Goal: Transaction & Acquisition: Purchase product/service

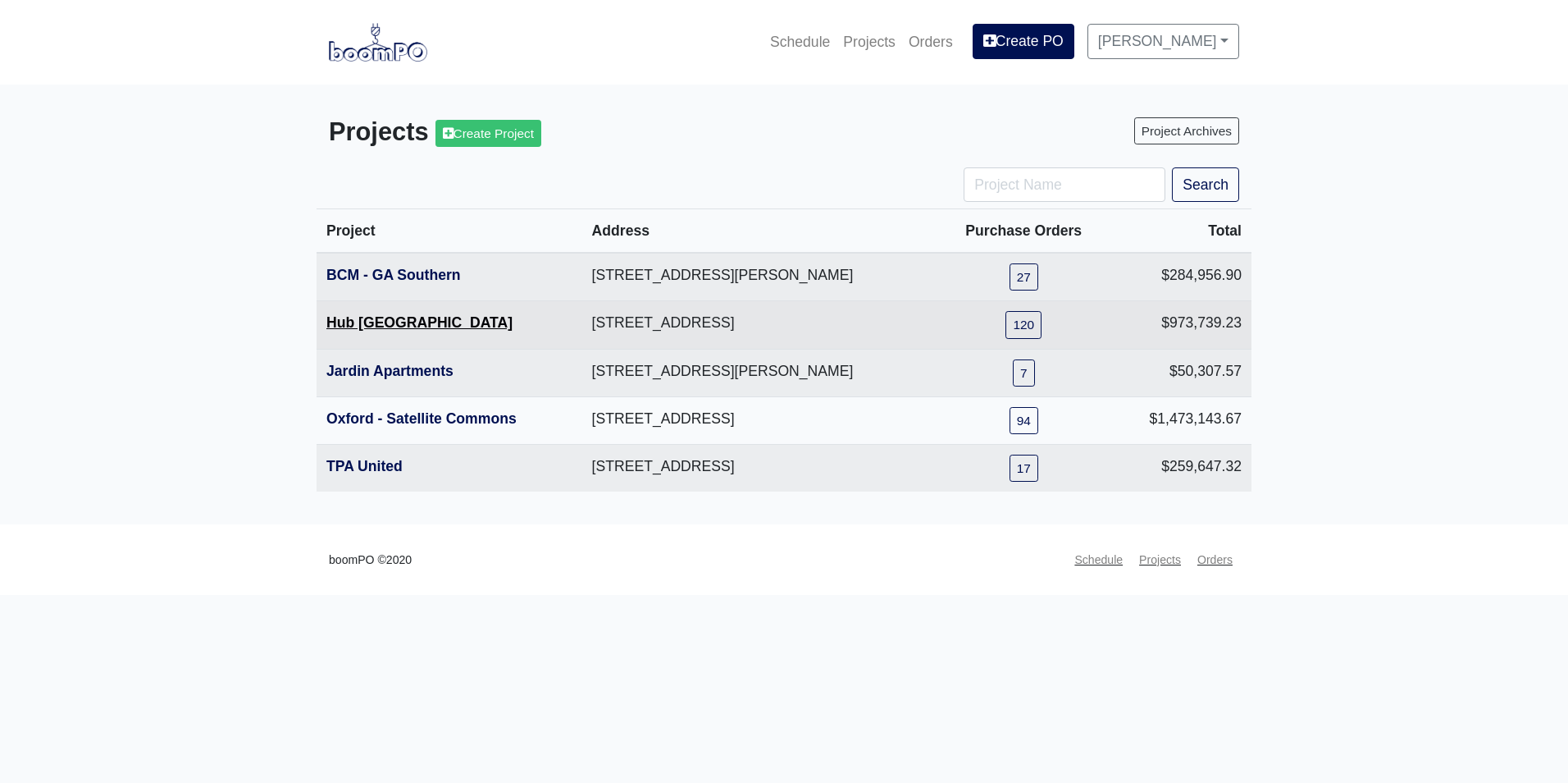
click at [392, 330] on link "Hub [GEOGRAPHIC_DATA]" at bounding box center [419, 322] width 186 height 16
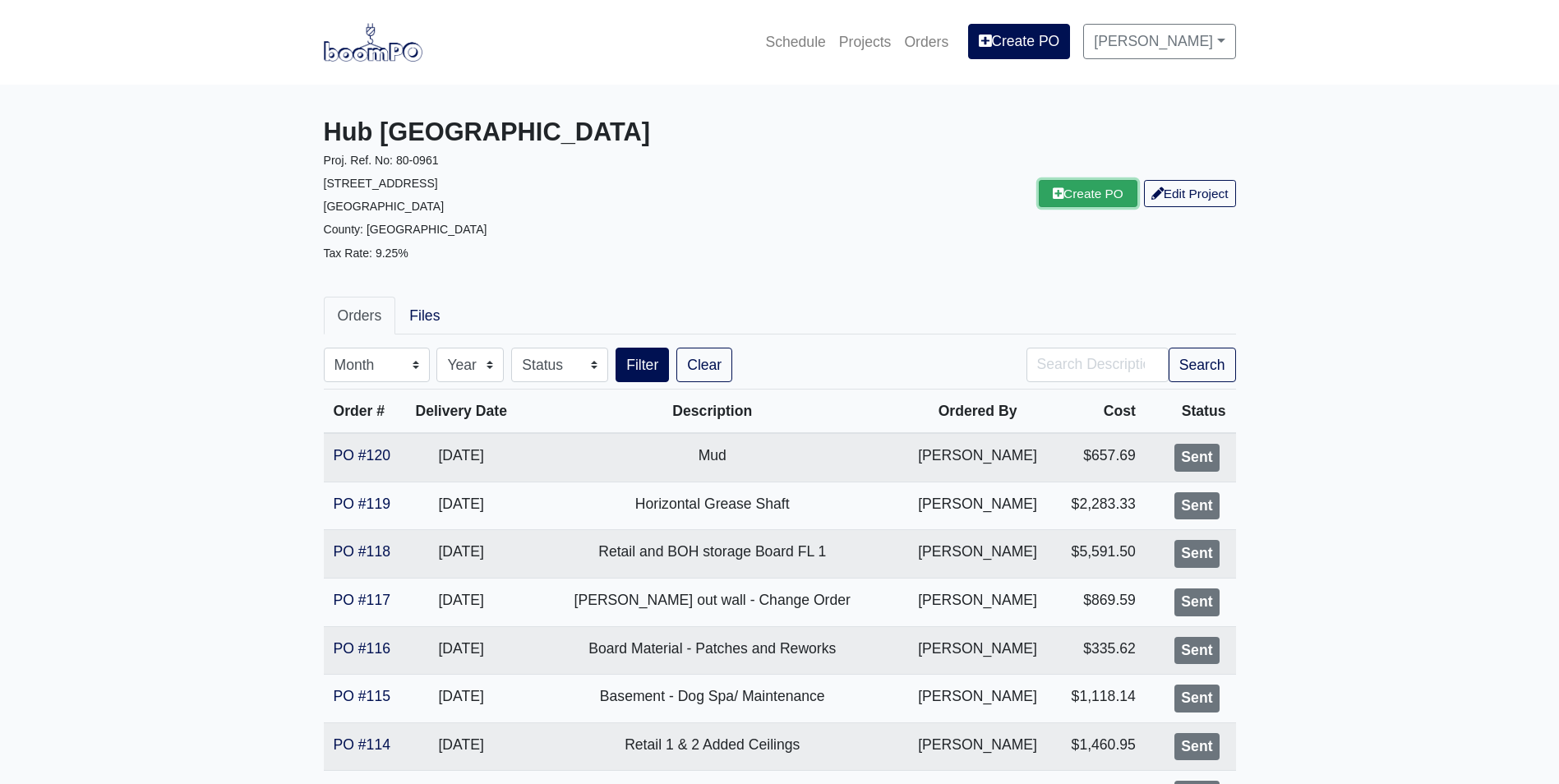
click at [1077, 199] on link "Create PO" at bounding box center [1088, 193] width 99 height 27
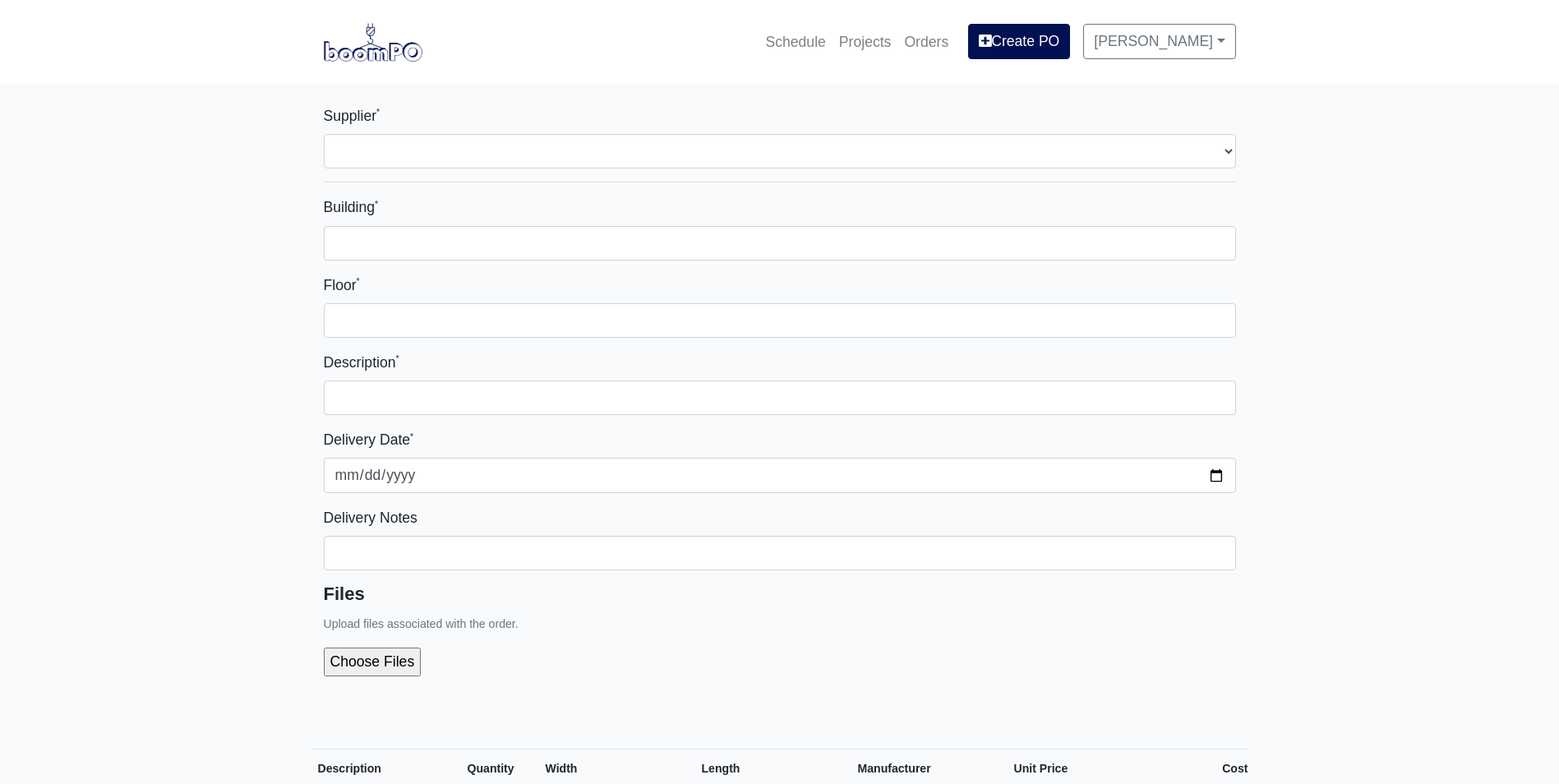
select select
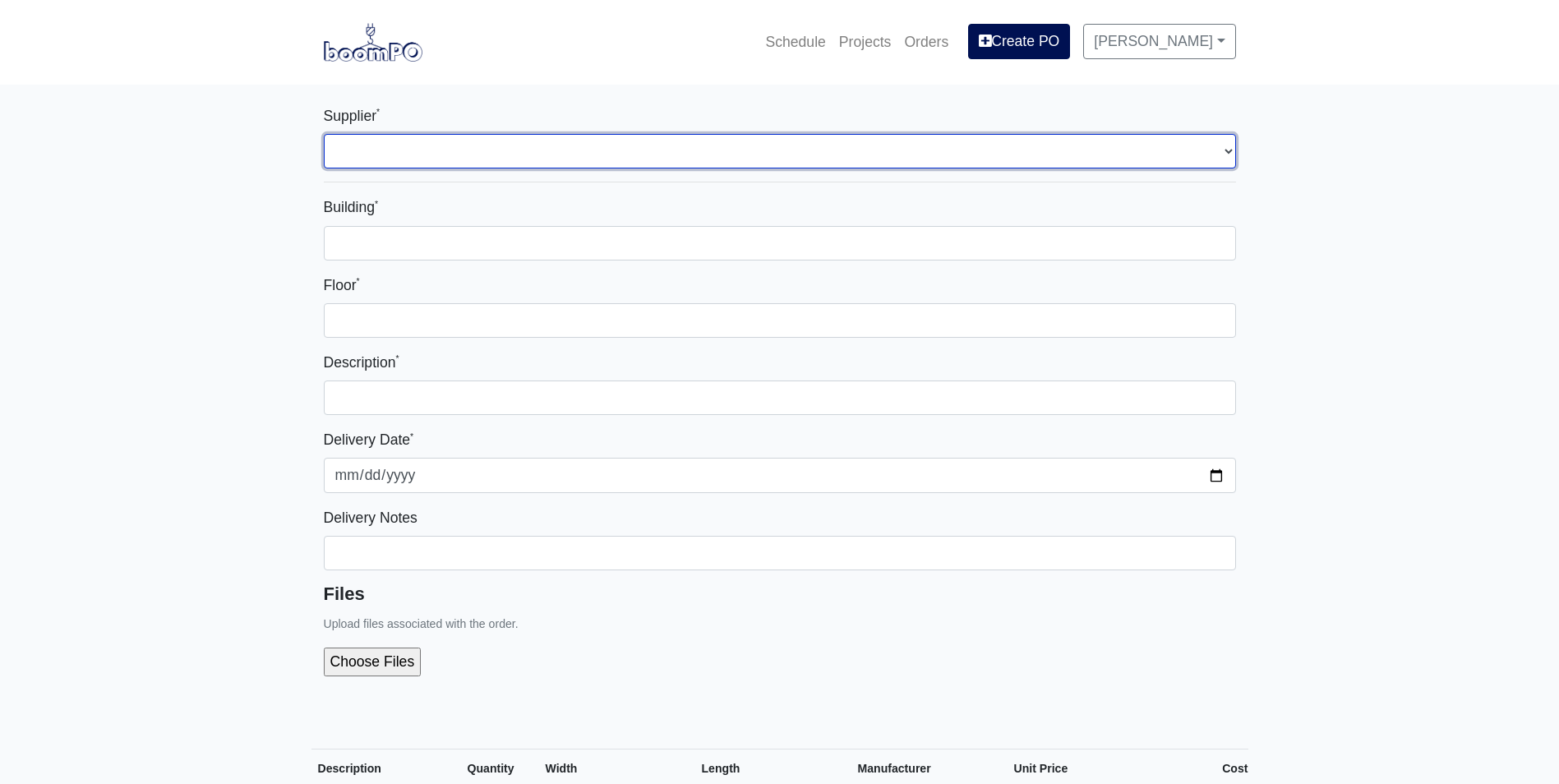
click at [607, 148] on select "Select one... Rew Materials - [GEOGRAPHIC_DATA], [GEOGRAPHIC_DATA] Hilti - [GEO…" at bounding box center [780, 151] width 912 height 35
select select "8"
click at [324, 134] on select "Select one... Rew Materials - [GEOGRAPHIC_DATA], [GEOGRAPHIC_DATA] Hilti - [GEO…" at bounding box center [780, 151] width 912 height 35
select select
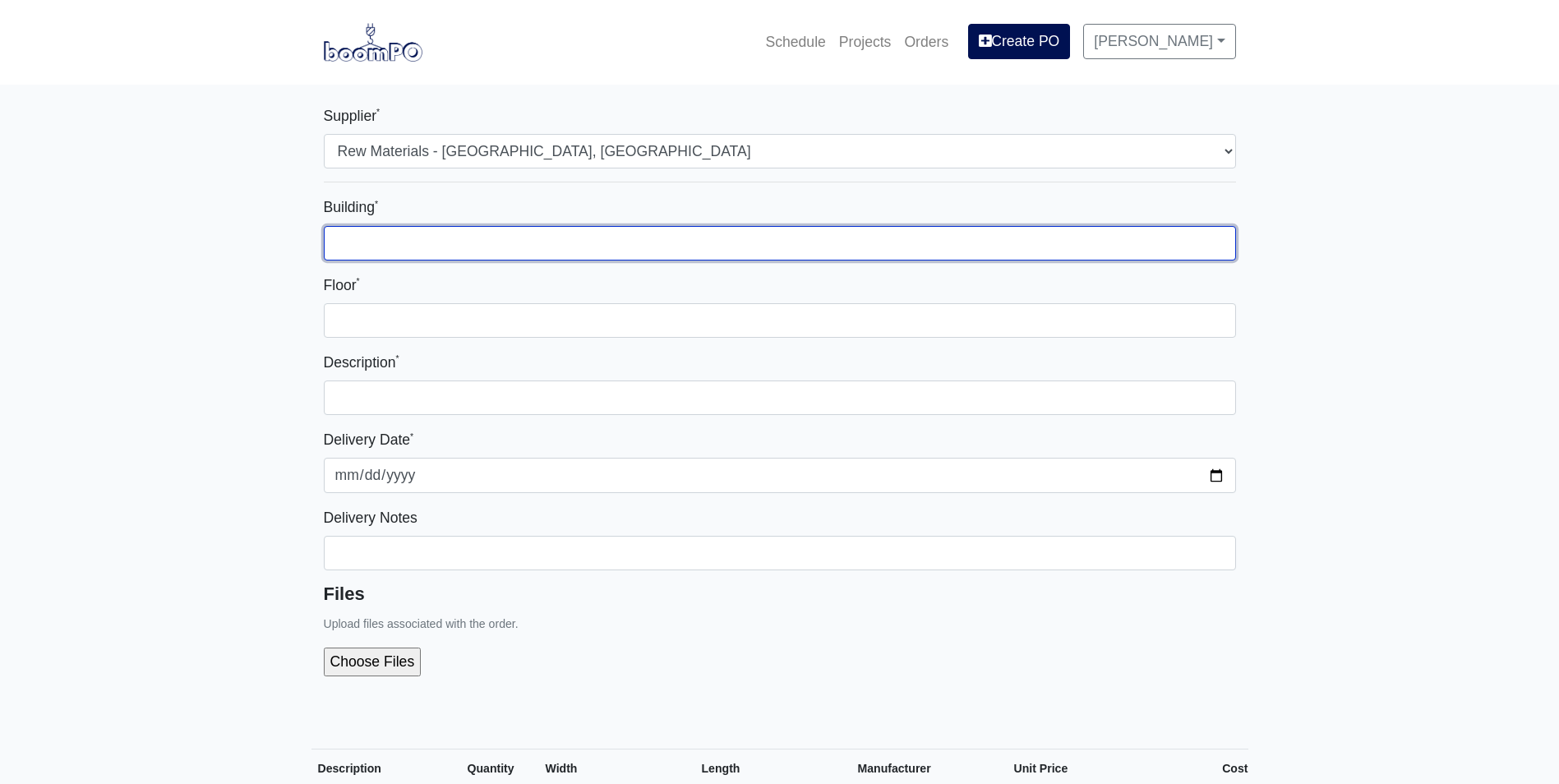
click at [563, 242] on input "Building *" at bounding box center [780, 243] width 912 height 35
type input "1"
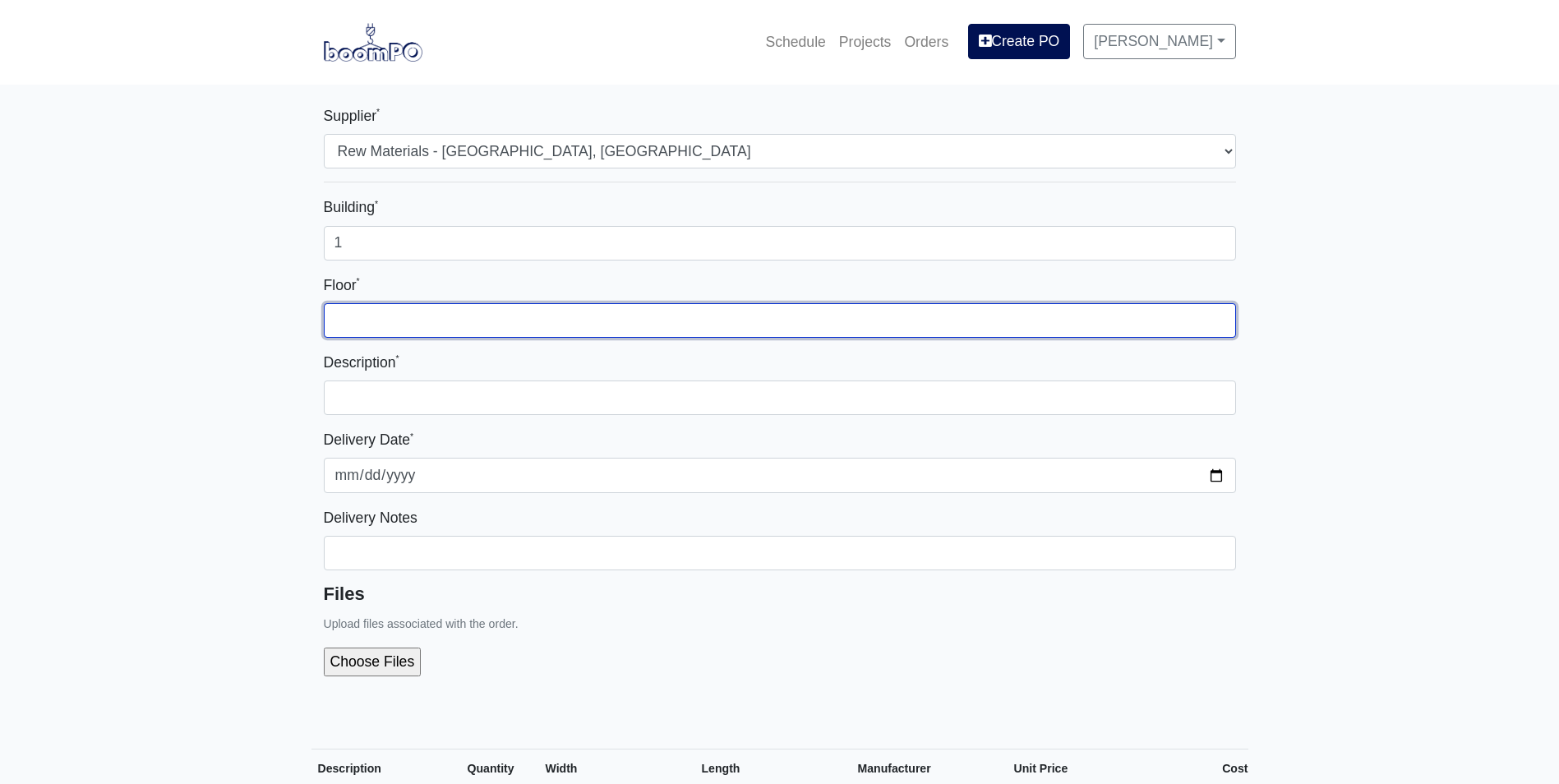
click at [644, 321] on input "Floor *" at bounding box center [780, 321] width 912 height 35
type input "1"
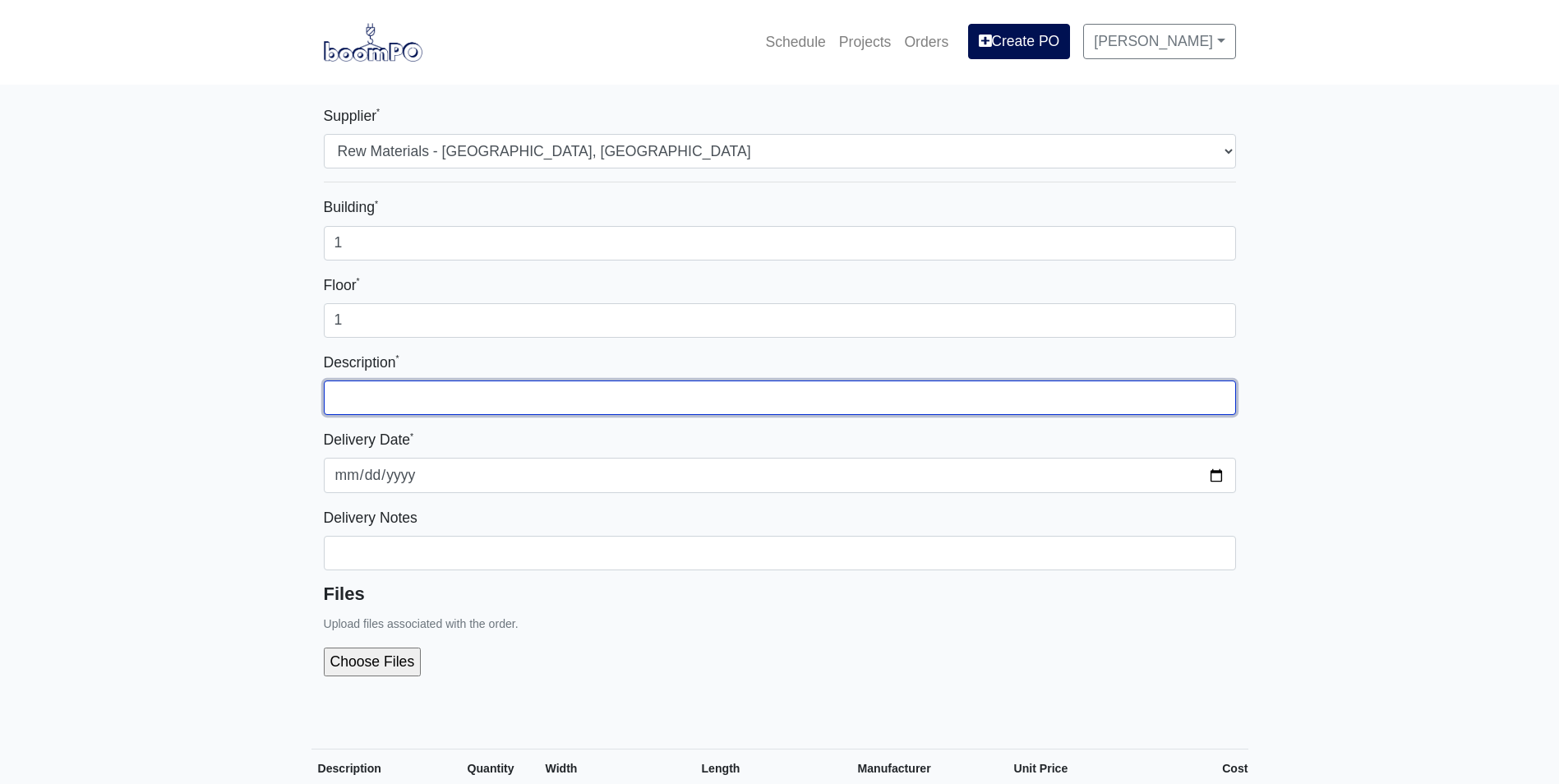
click at [698, 397] on input "text" at bounding box center [780, 397] width 912 height 35
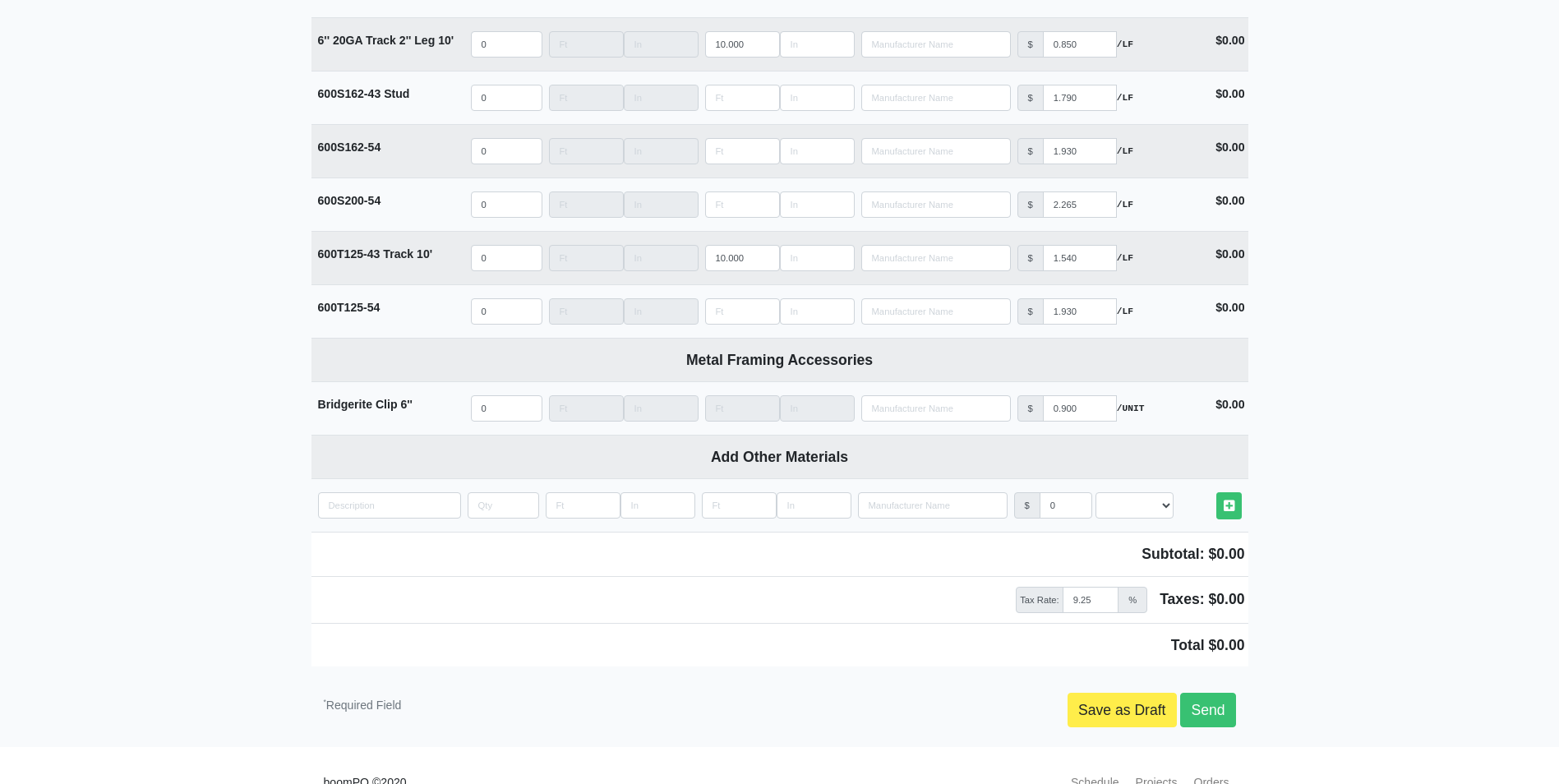
scroll to position [3031, 0]
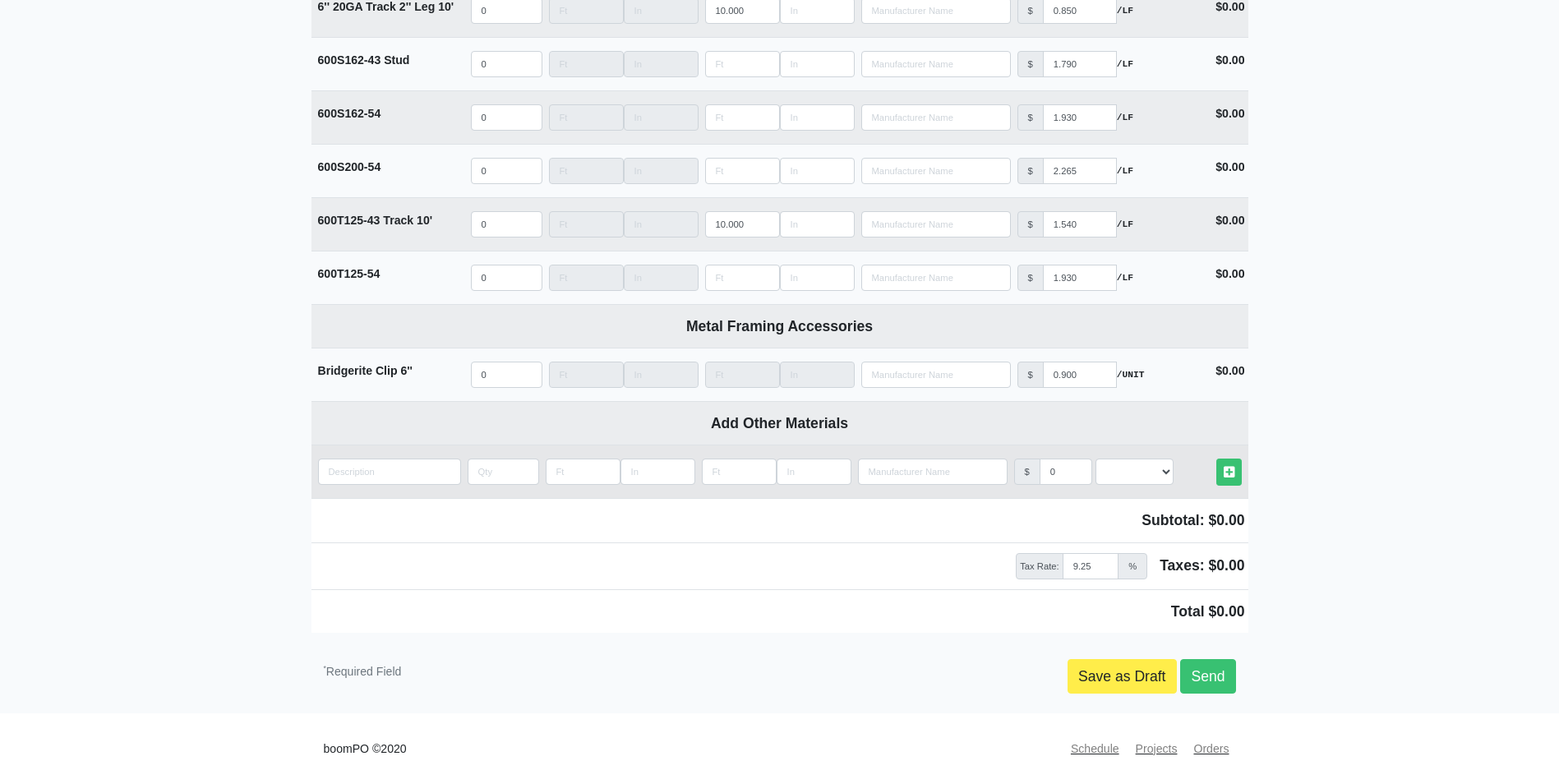
type input "Acoustical Caulk"
click at [385, 470] on input "quantity" at bounding box center [389, 471] width 143 height 26
type input "A"
select select
type input "Ac"
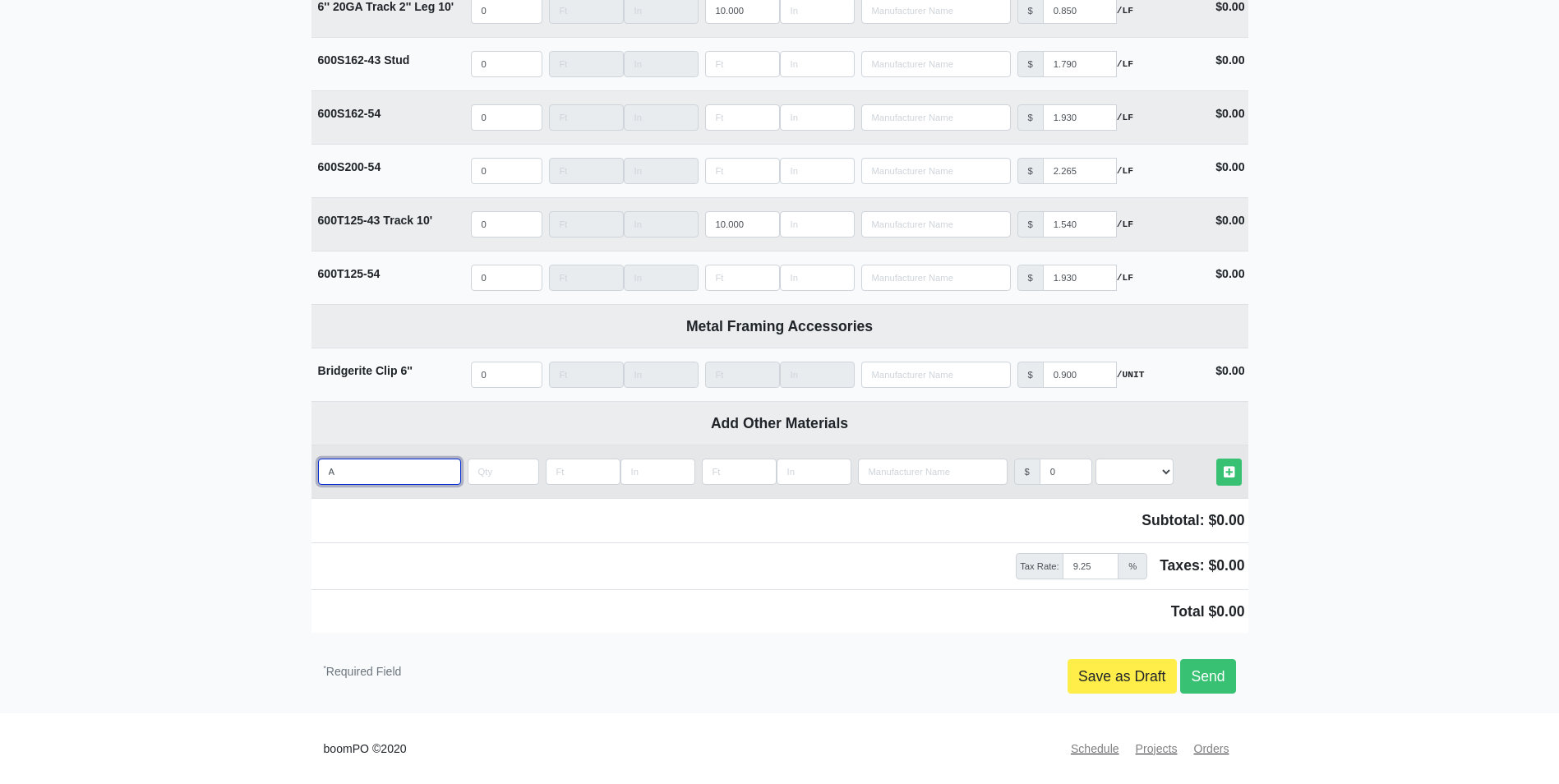
select select
type input "Aco"
select select
type input "Acou"
select select
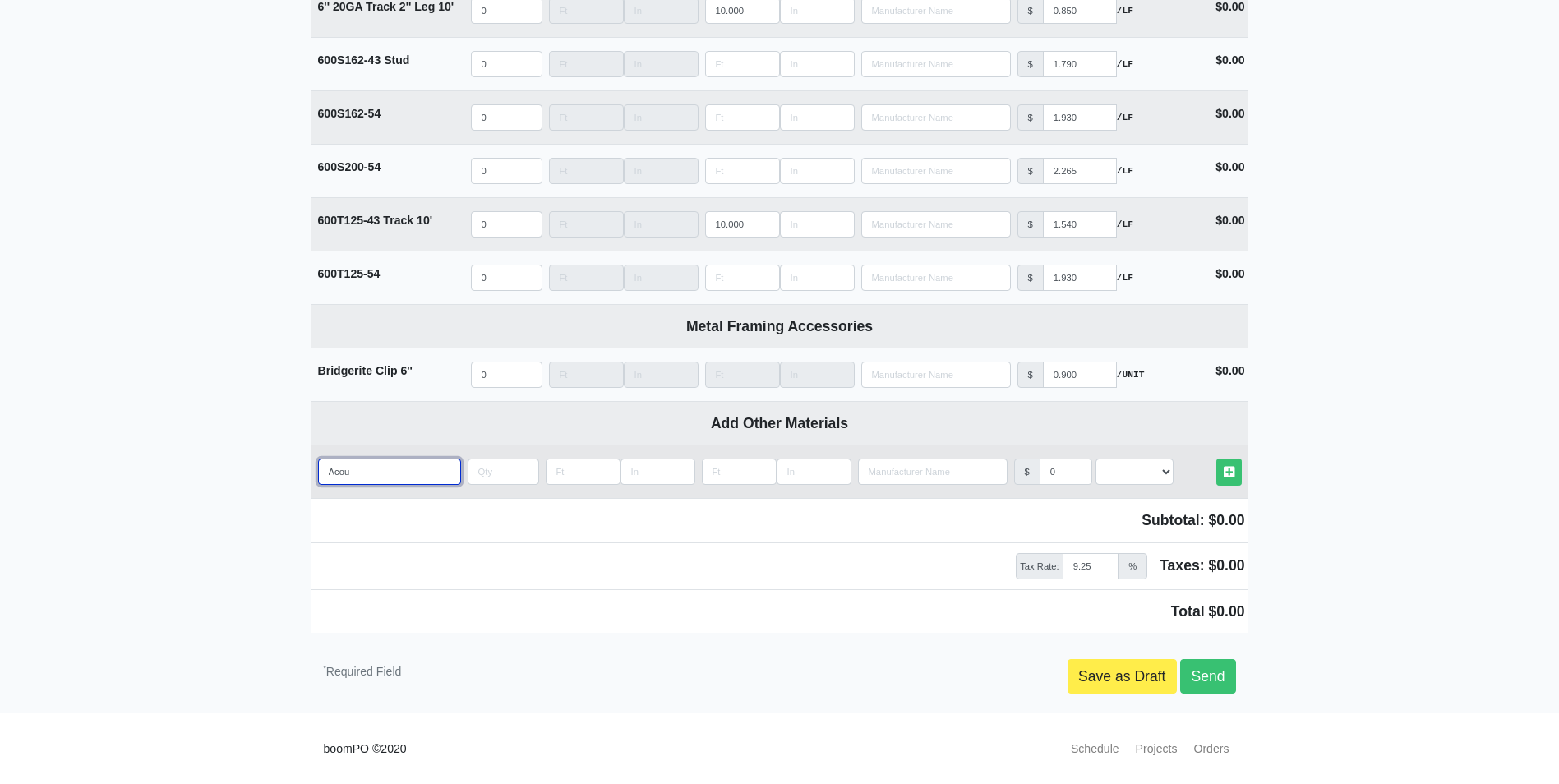
type input "Acous"
select select
type input "Acoust"
select select
type input "Acousti"
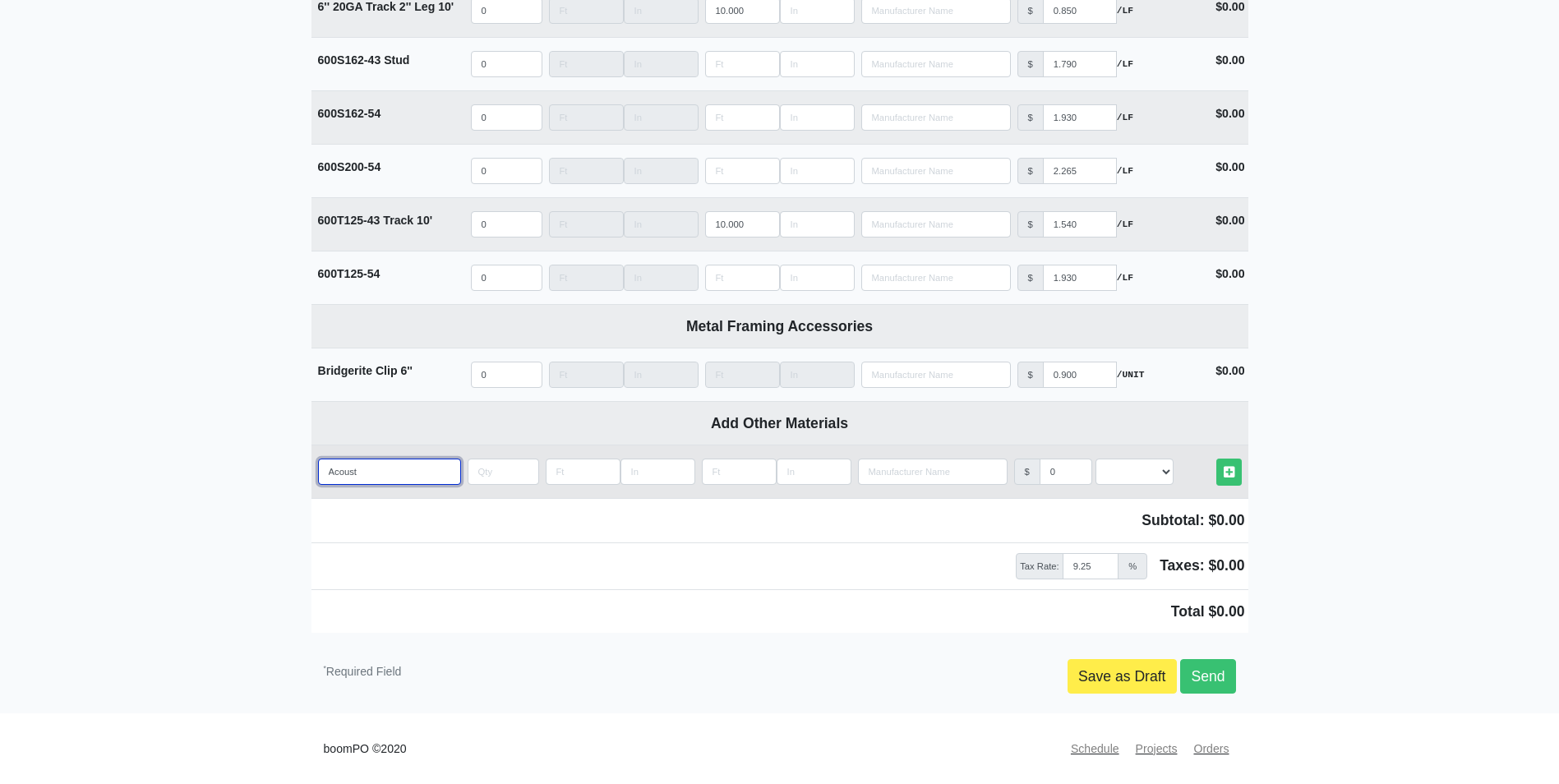
select select
type input "Acoustic"
select select
type input "Acoustica"
select select
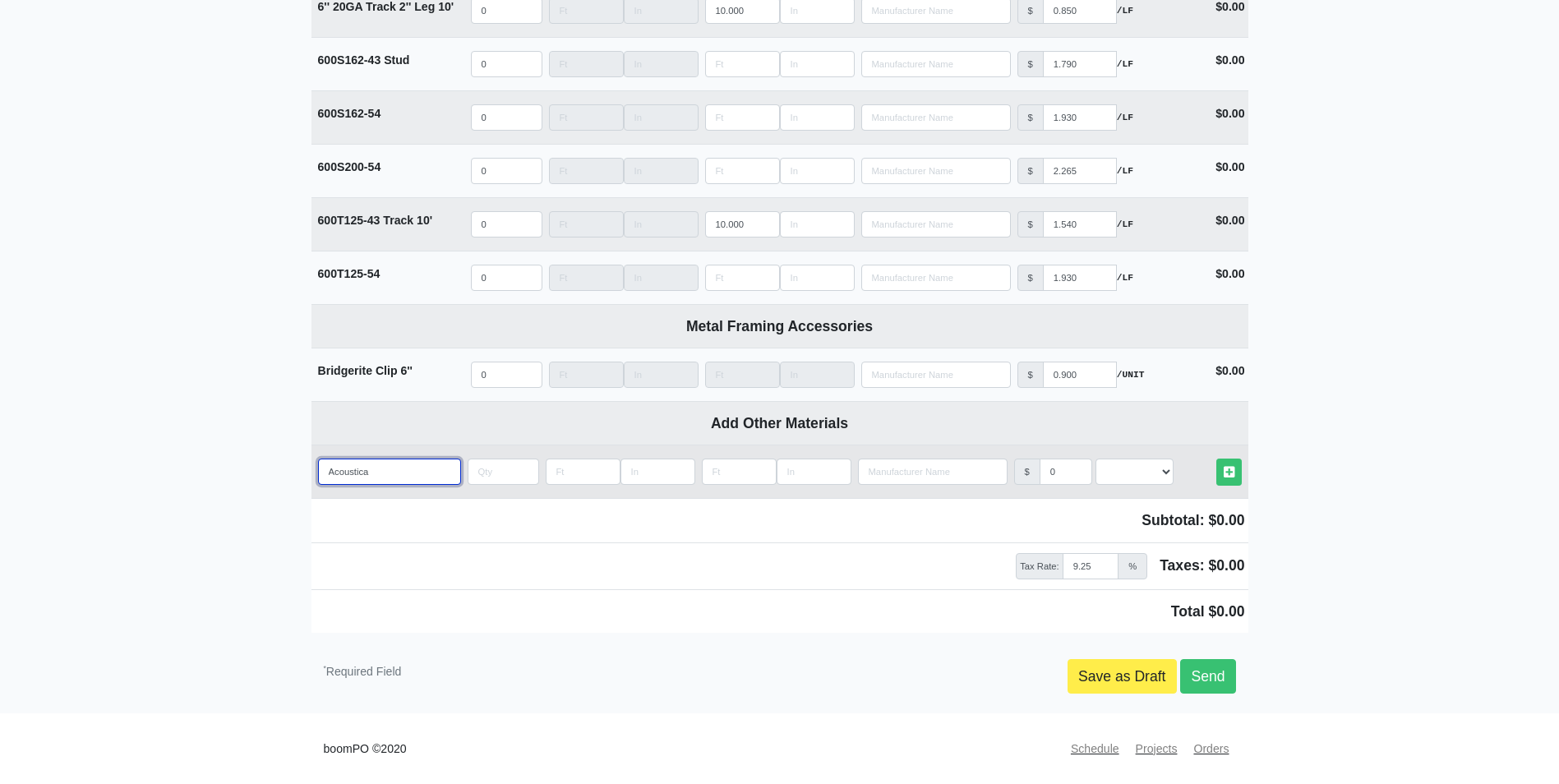
type input "Acoustical"
select select
type input "Acoustical"
select select
type input "Acoustical C"
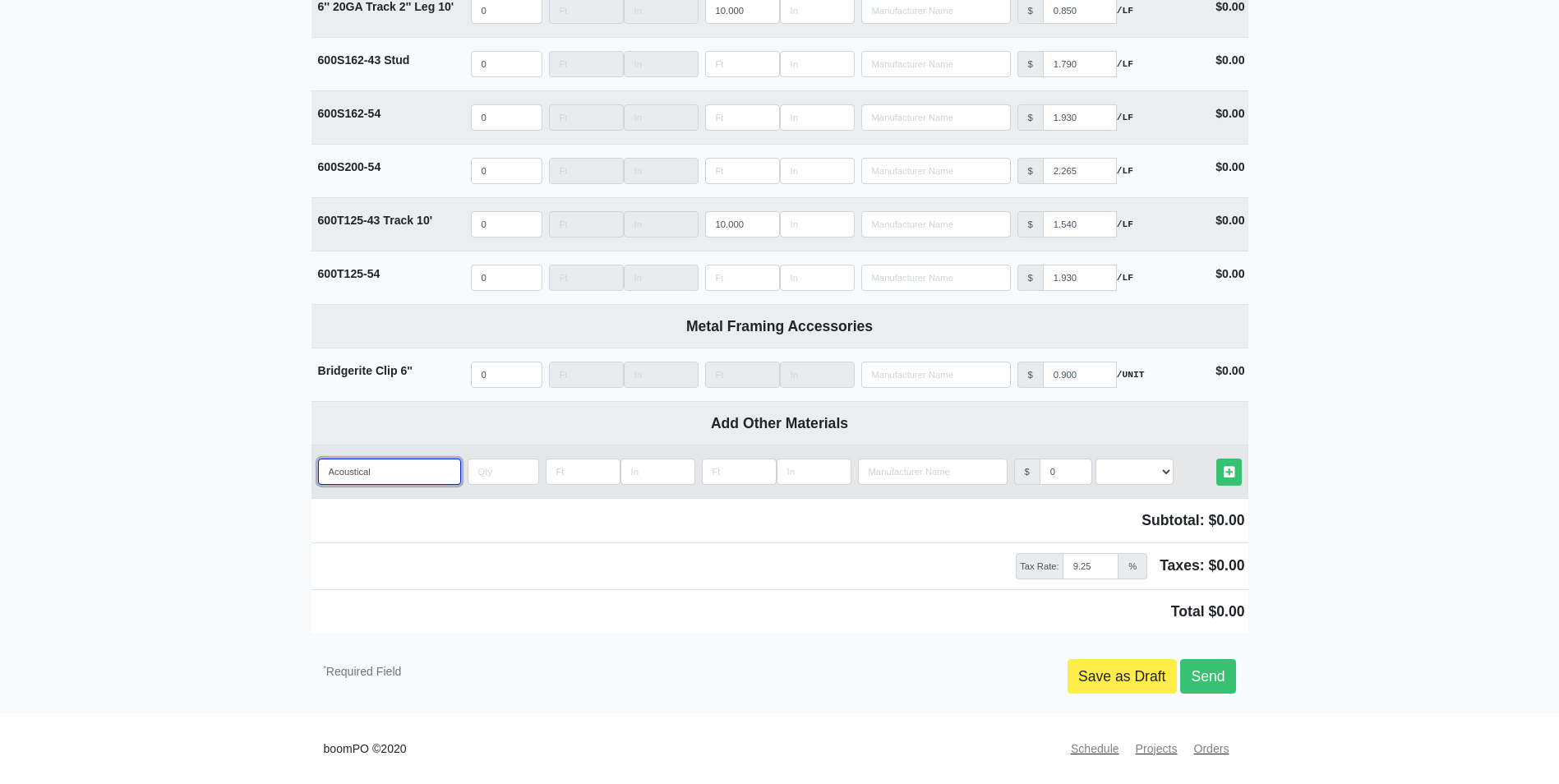
select select
type input "Acoustical Ca"
select select
type input "Acoustical Cau"
select select
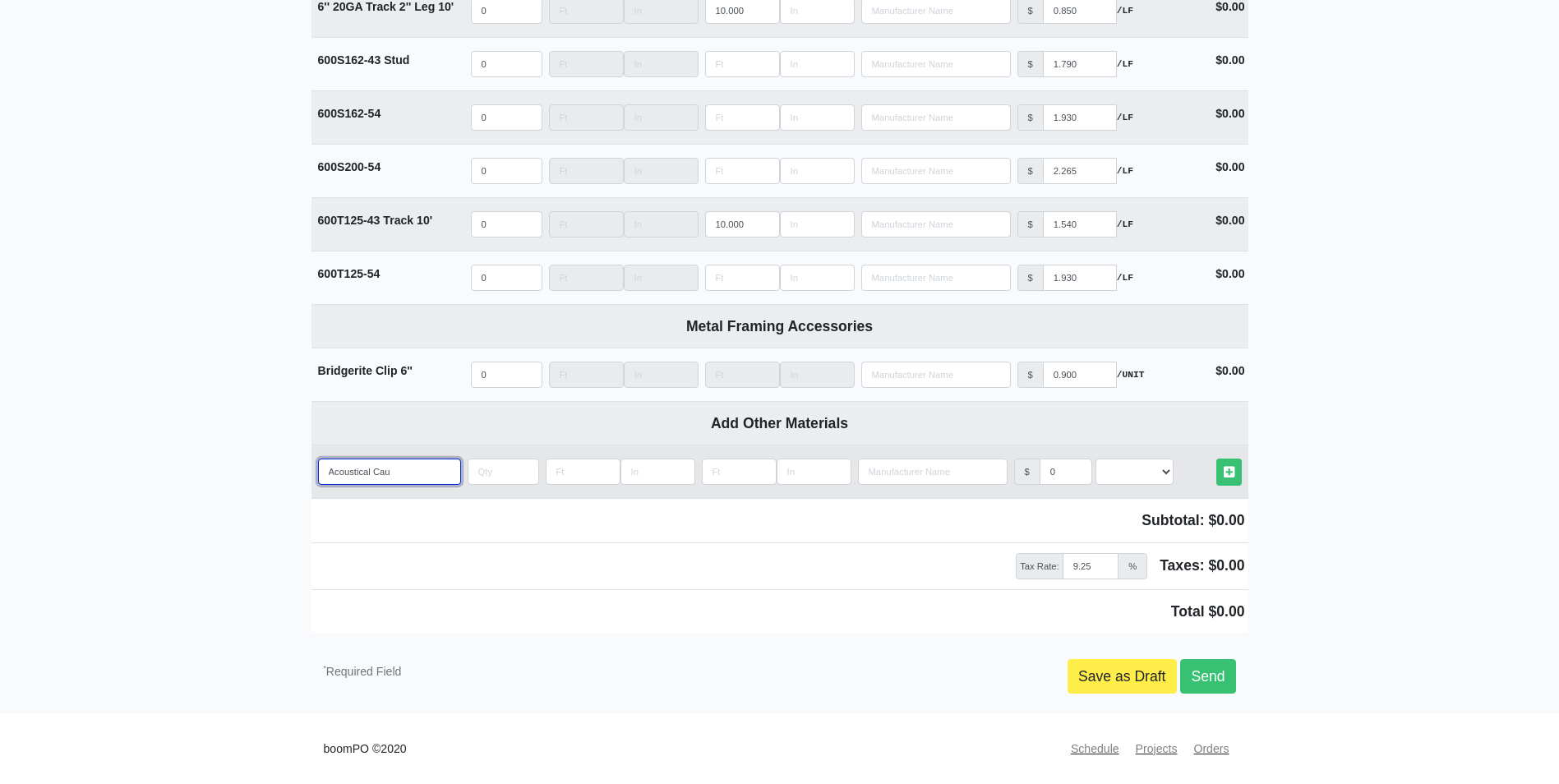
type input "Acoustical [MEDICAL_DATA]"
select select
type input "Acoustical Caulk"
select select
type input "Acoustical Caulk"
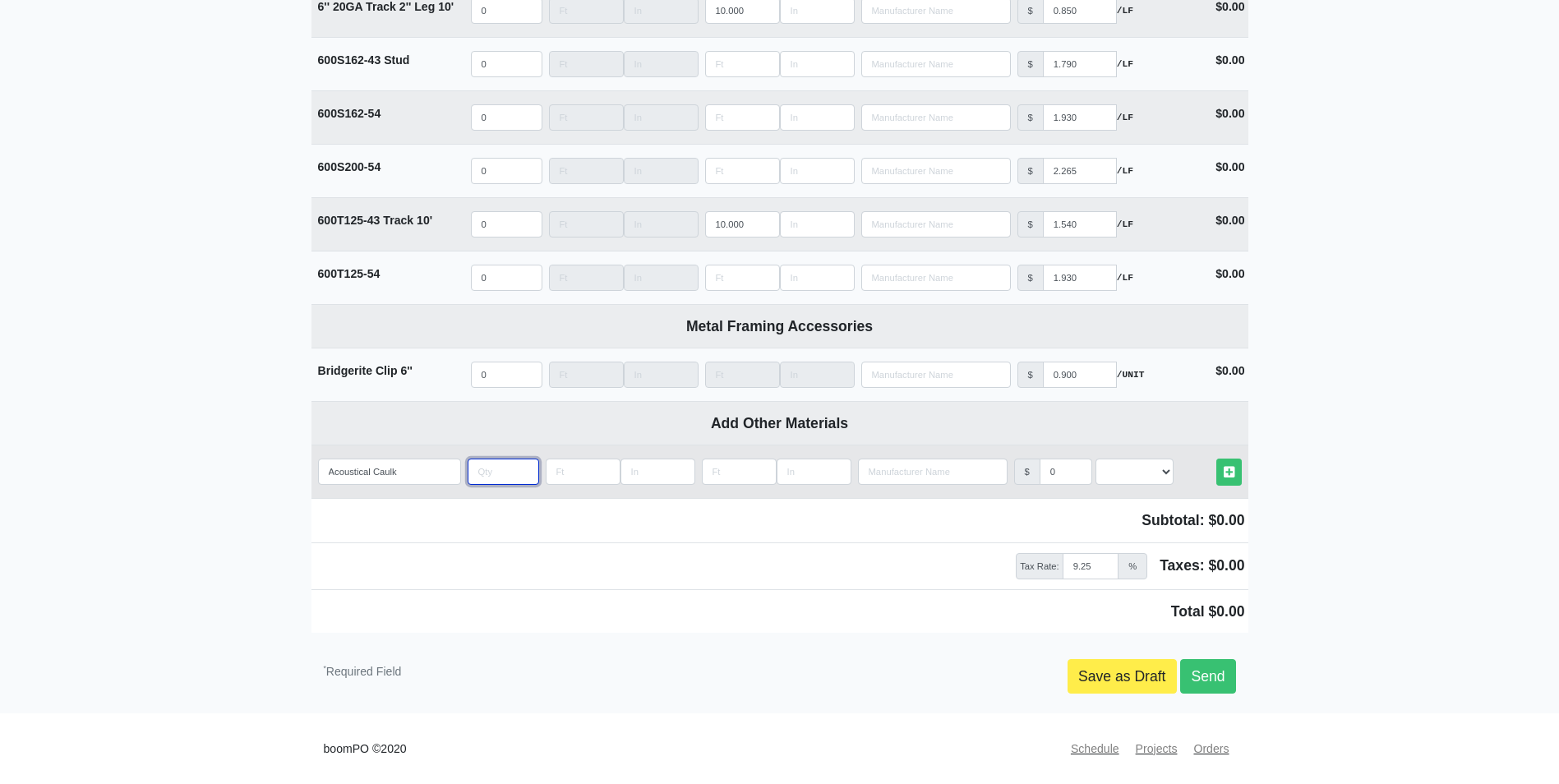
type input "3"
select select
type input "30"
select select
type input "30"
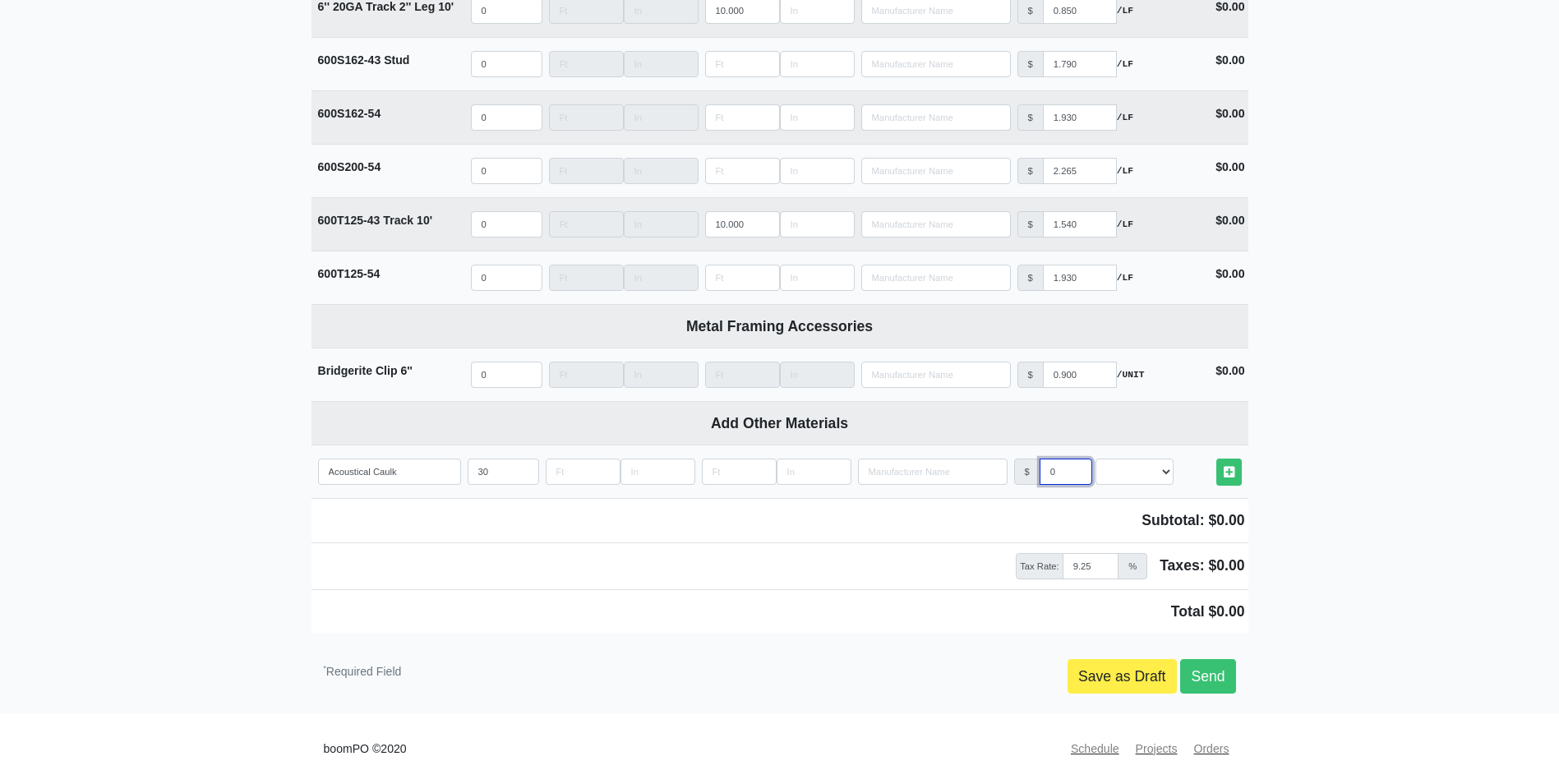
type input "9"
select select
type input "9.2"
select select
type input "9.25"
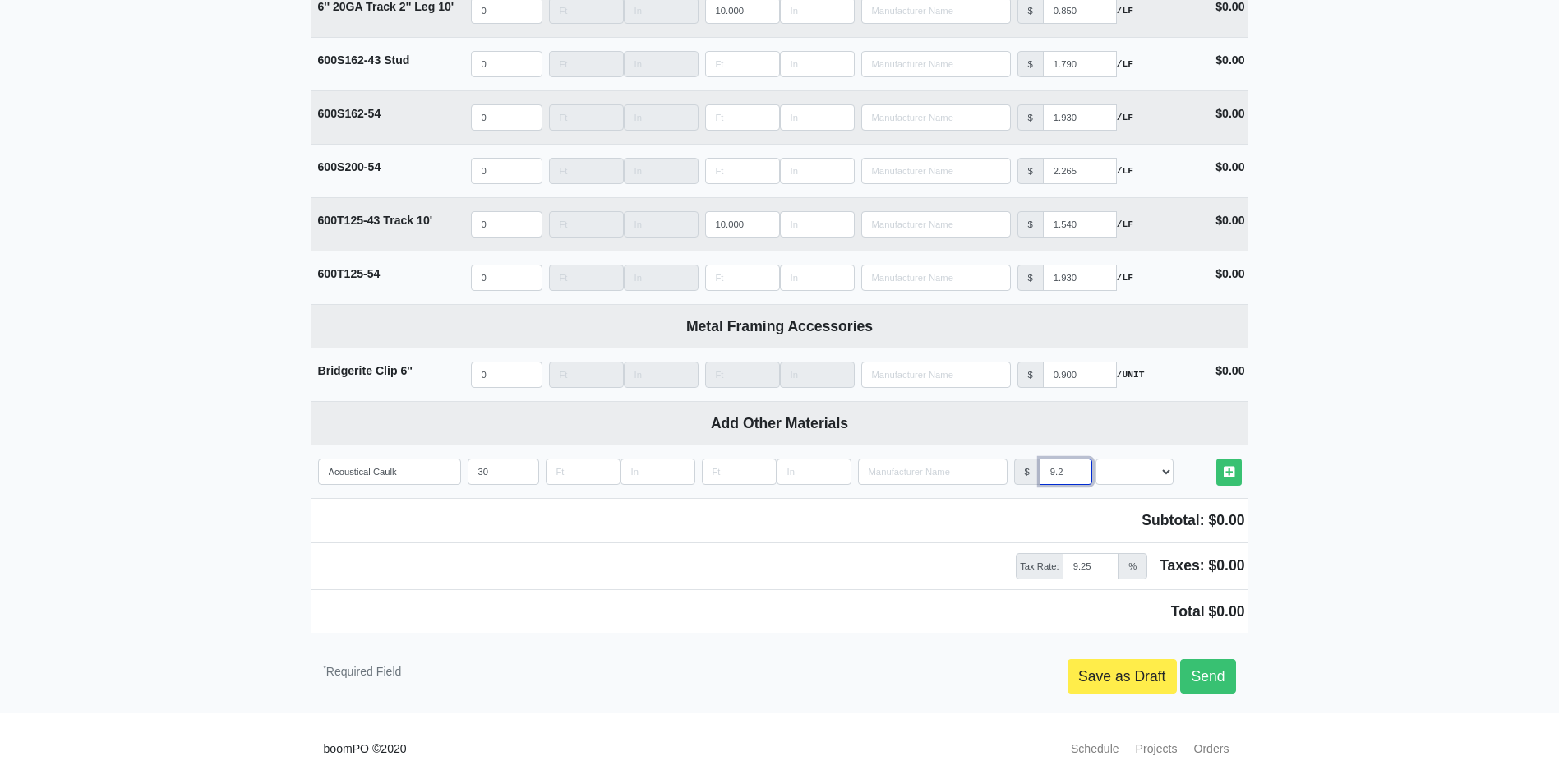
select select
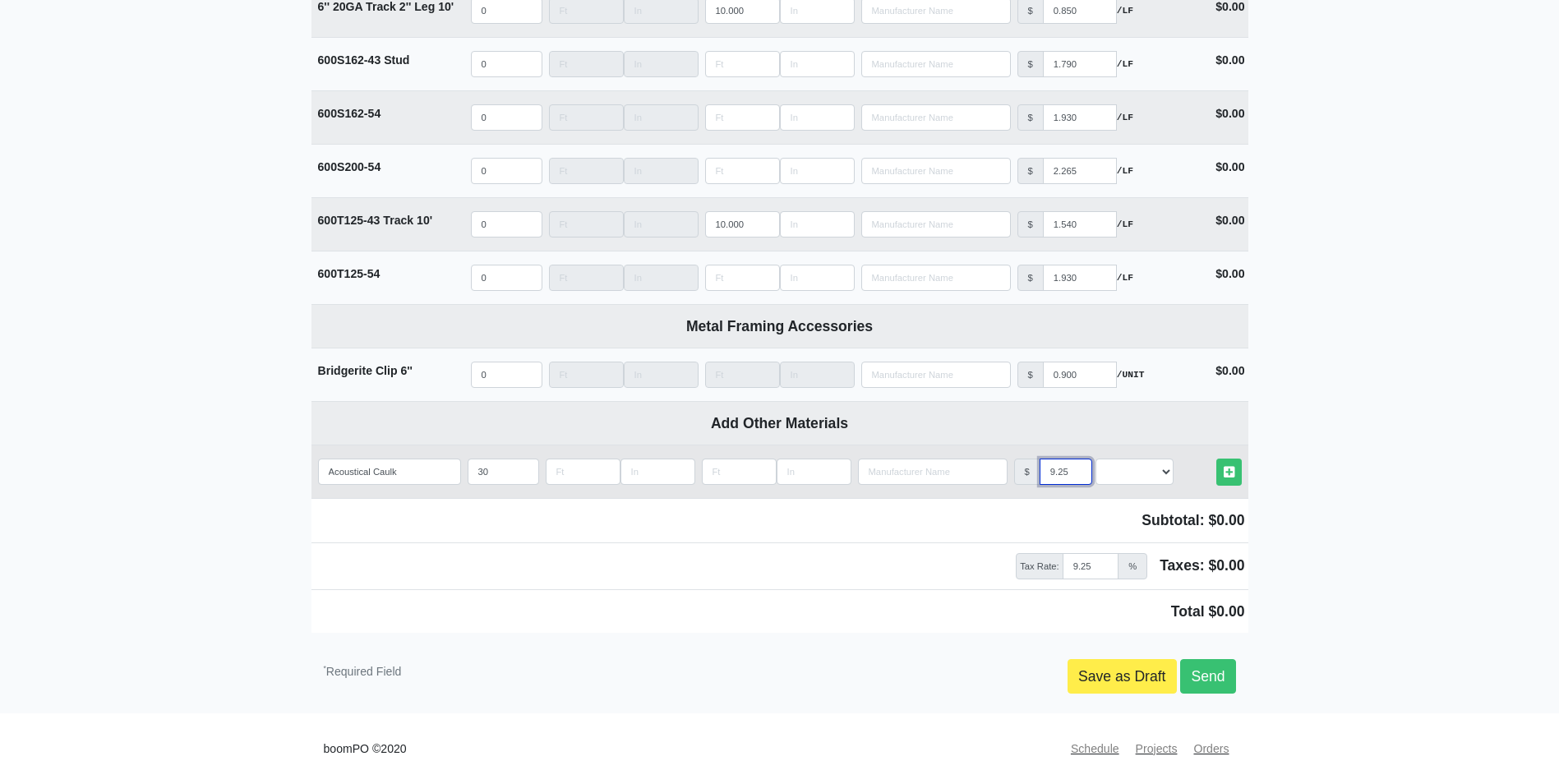
type input "9.25"
click at [1137, 479] on select "Select an Option! UNIT MLF LF MSQFT SQFT" at bounding box center [1135, 471] width 78 height 26
select select "2"
click at [1096, 458] on select "Select an Option! UNIT MLF LF MSQFT SQFT" at bounding box center [1135, 471] width 78 height 26
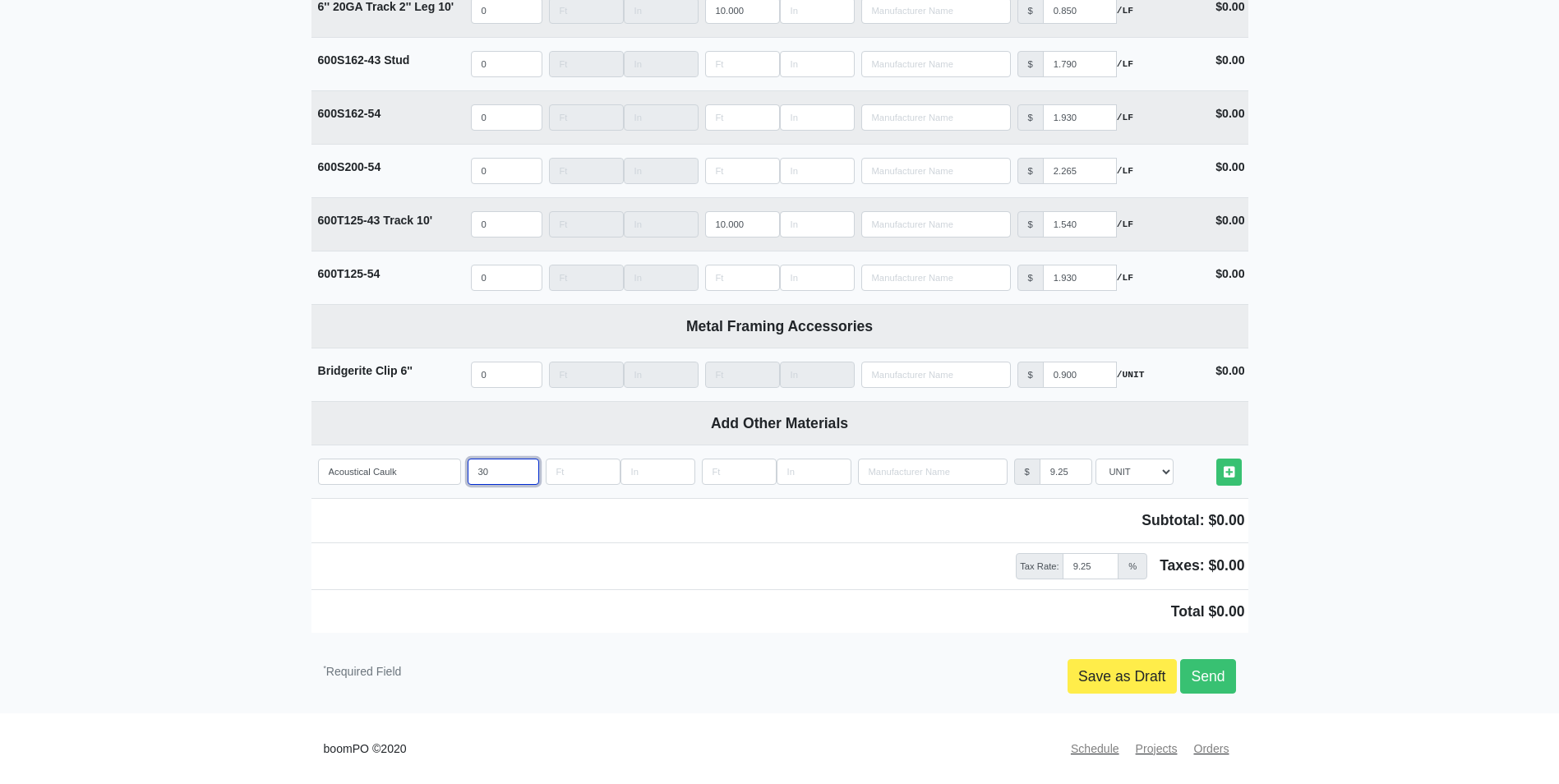
drag, startPoint x: 496, startPoint y: 472, endPoint x: 400, endPoint y: 499, distance: 99.7
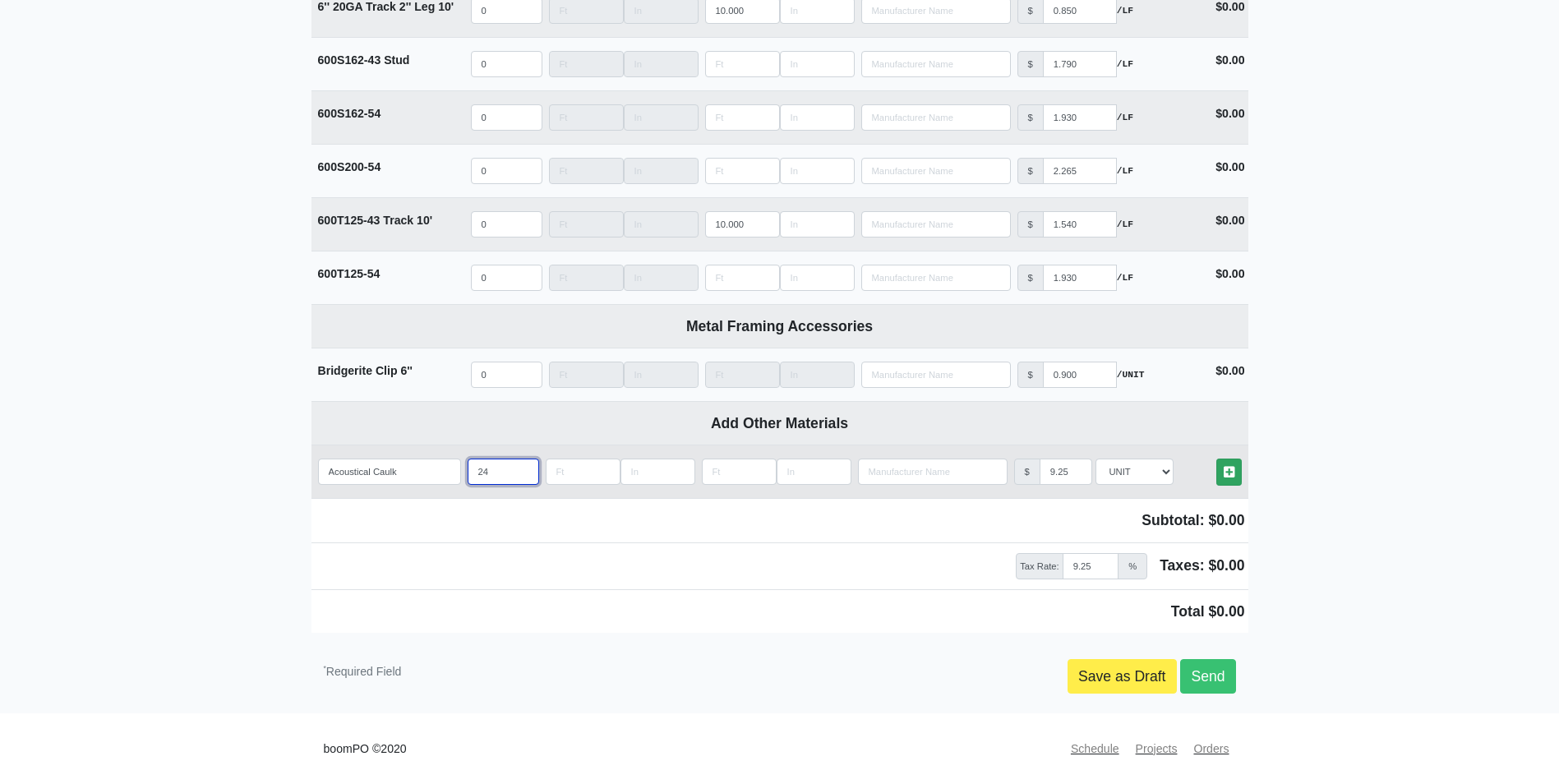
type input "24"
click at [1217, 471] on link "Other Materials" at bounding box center [1229, 471] width 26 height 27
select select
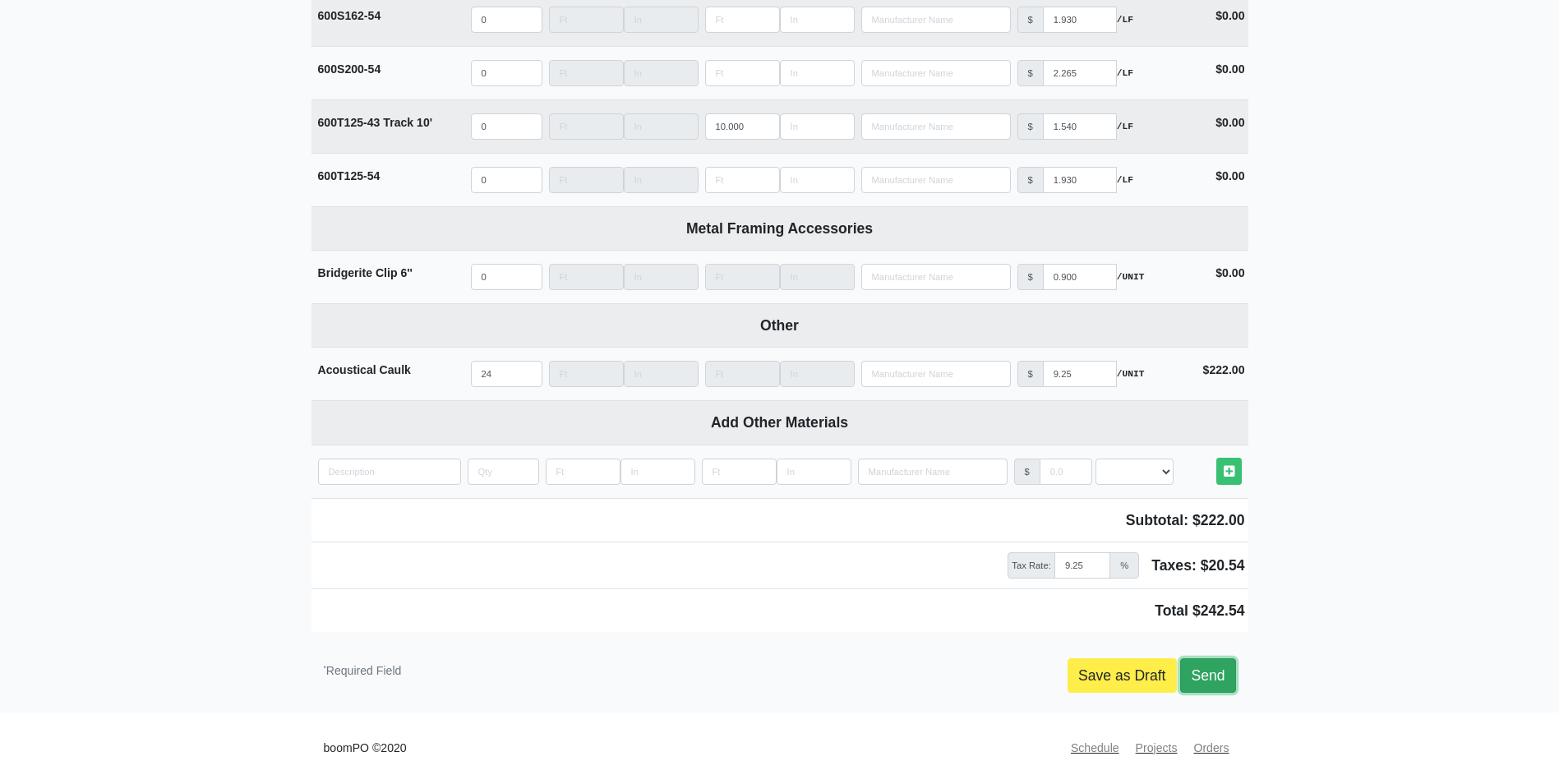
click at [1233, 675] on link "Send" at bounding box center [1207, 675] width 55 height 35
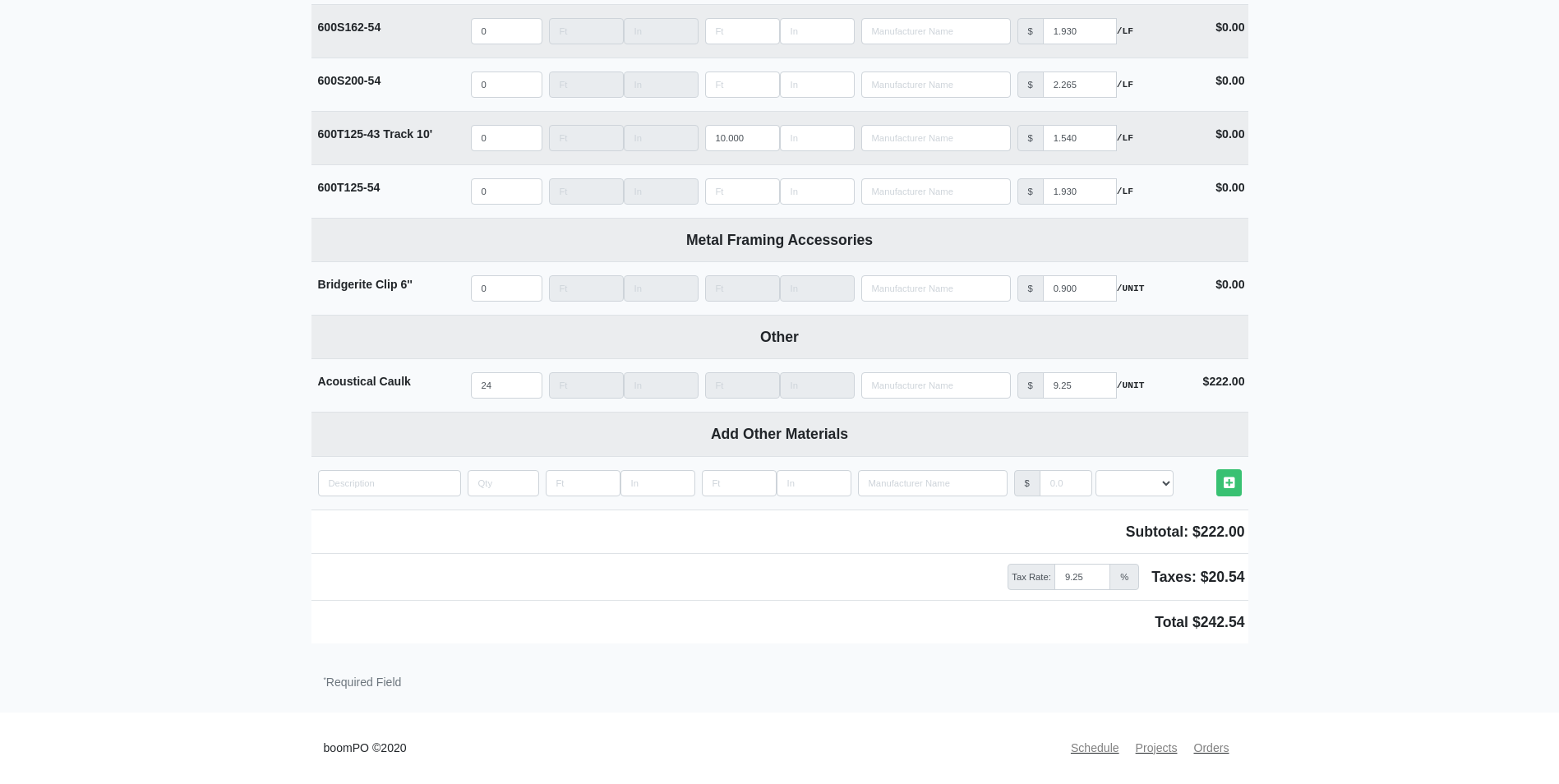
scroll to position [3119, 0]
